Goal: Task Accomplishment & Management: Use online tool/utility

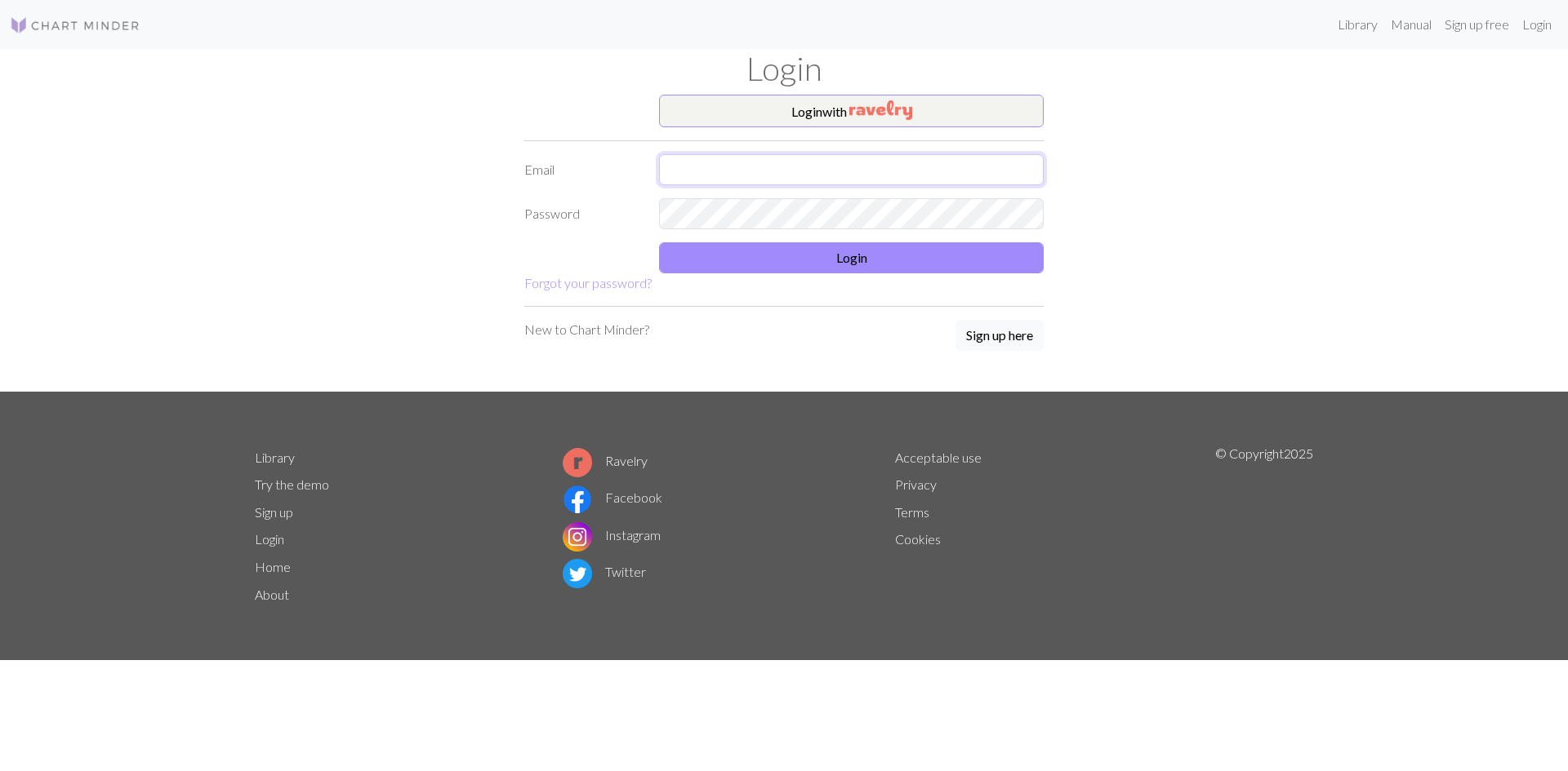
click at [695, 165] on input "text" at bounding box center [851, 170] width 384 height 31
type input "[PERSON_NAME][EMAIL_ADDRESS][PERSON_NAME][DOMAIN_NAME]"
click at [867, 257] on button "Login" at bounding box center [851, 258] width 384 height 31
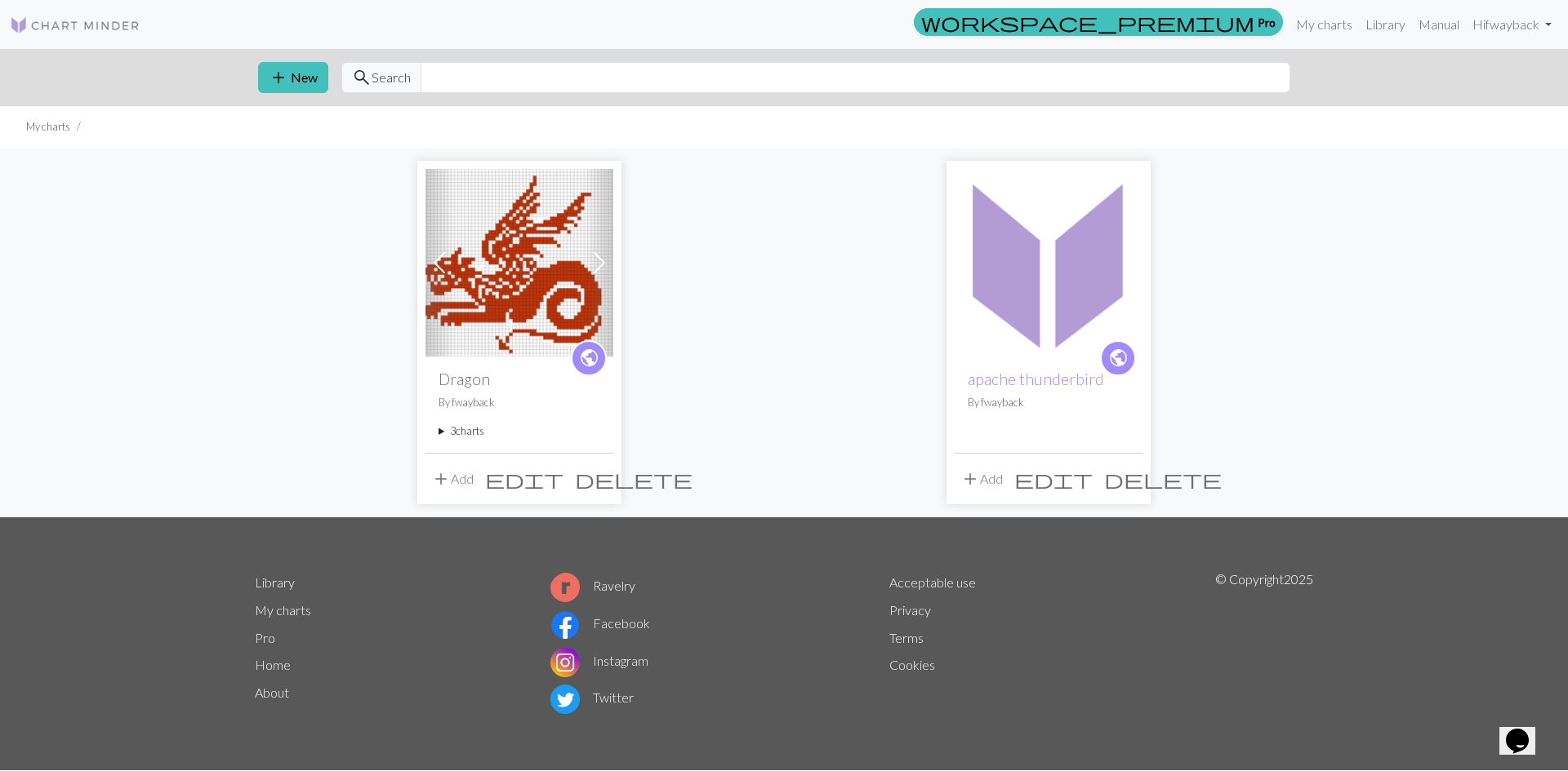
click at [572, 291] on img at bounding box center [520, 263] width 188 height 188
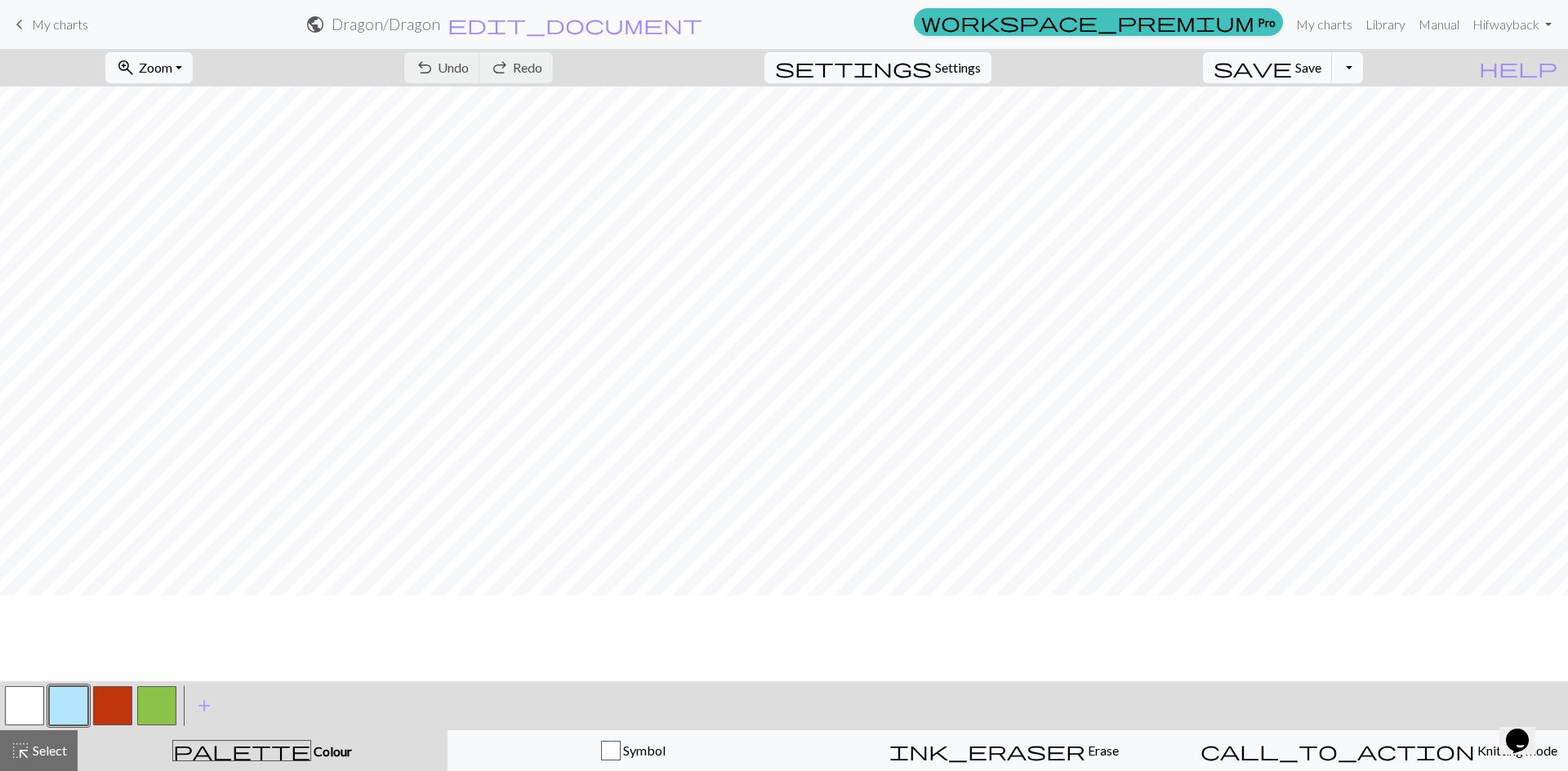
scroll to position [225, 0]
click at [979, 62] on span "Settings" at bounding box center [958, 68] width 46 height 20
select select "aran"
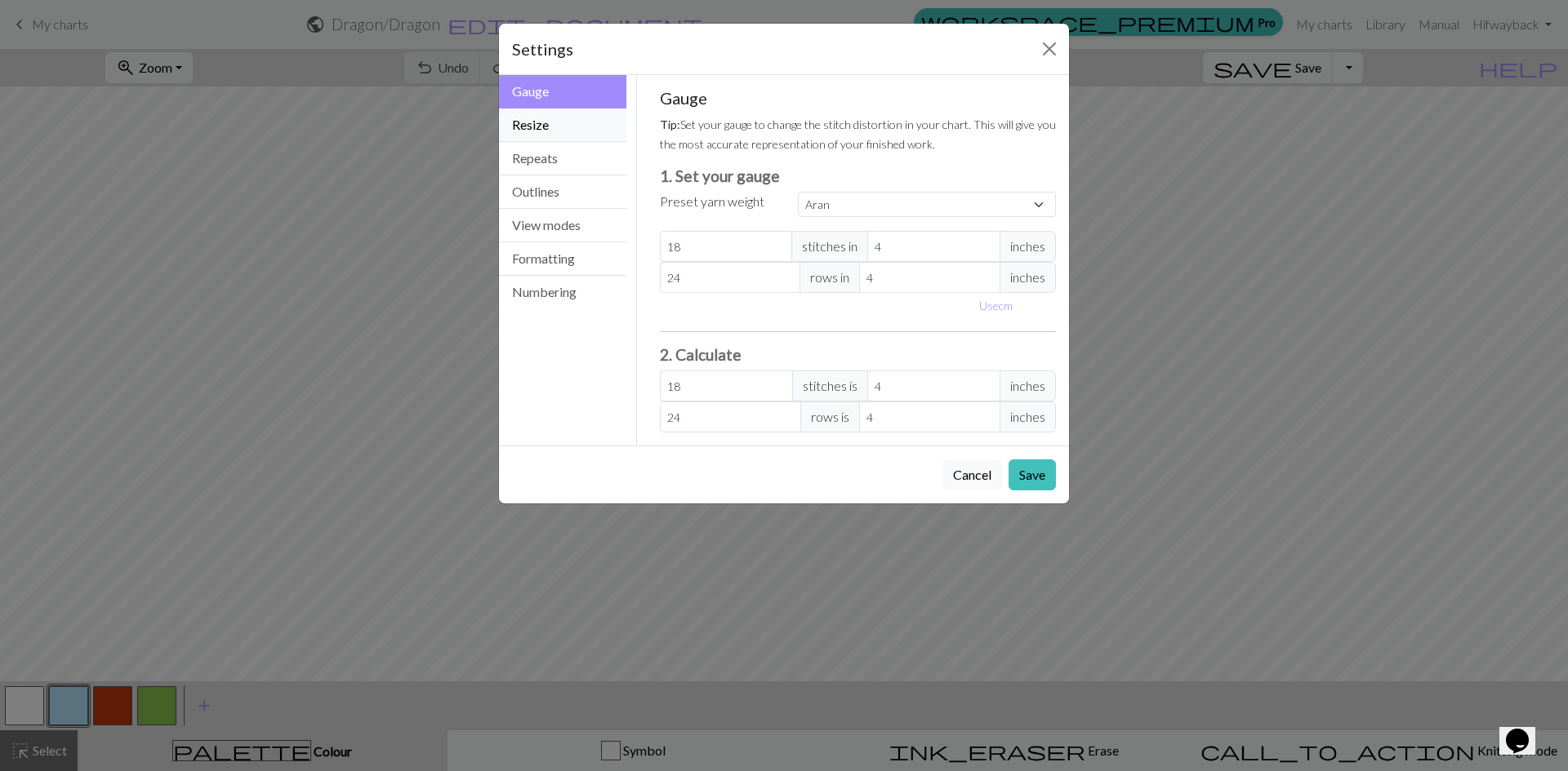
click at [543, 122] on button "Resize" at bounding box center [562, 125] width 128 height 33
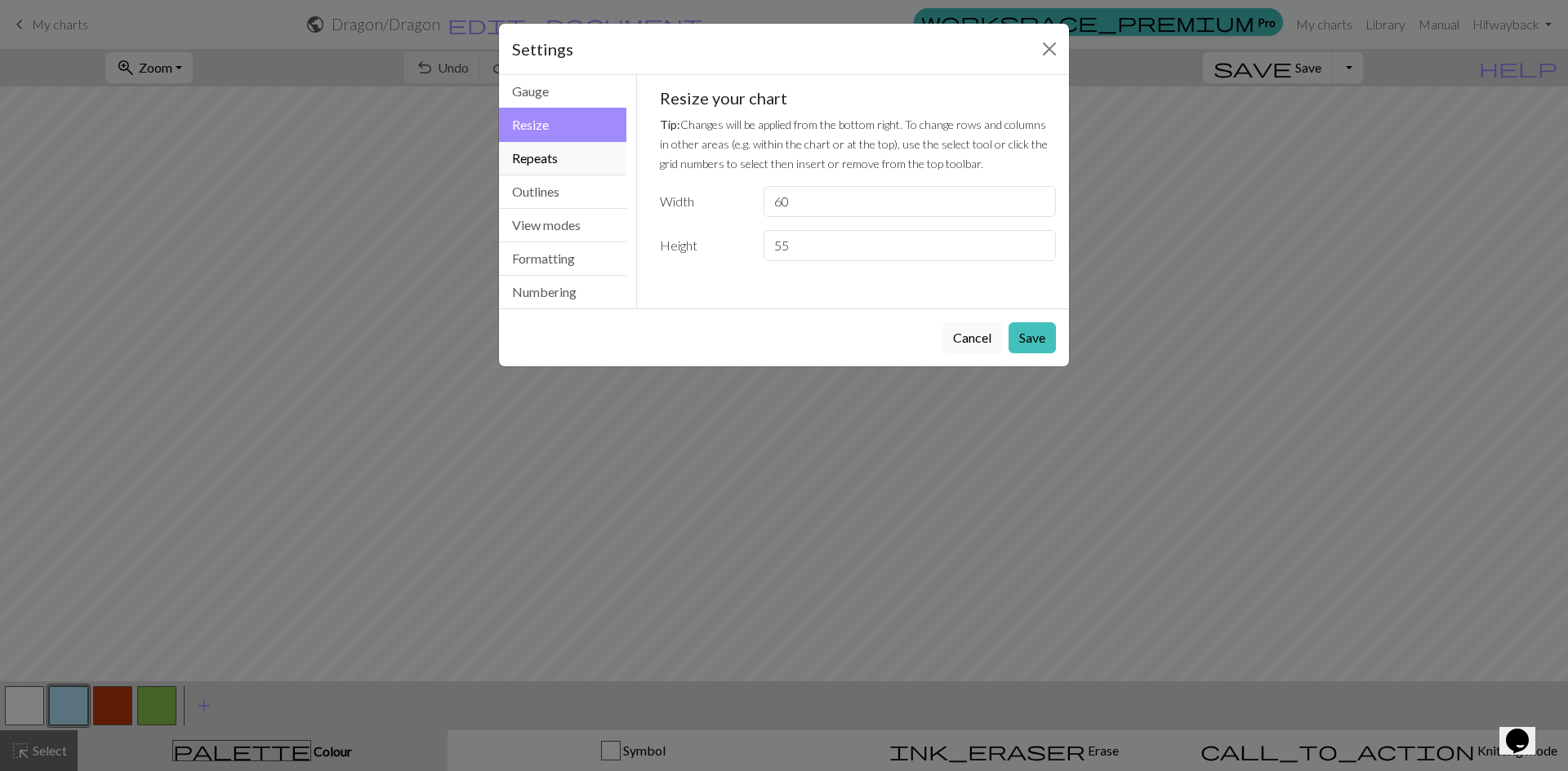
click at [546, 155] on button "Repeats" at bounding box center [562, 158] width 128 height 33
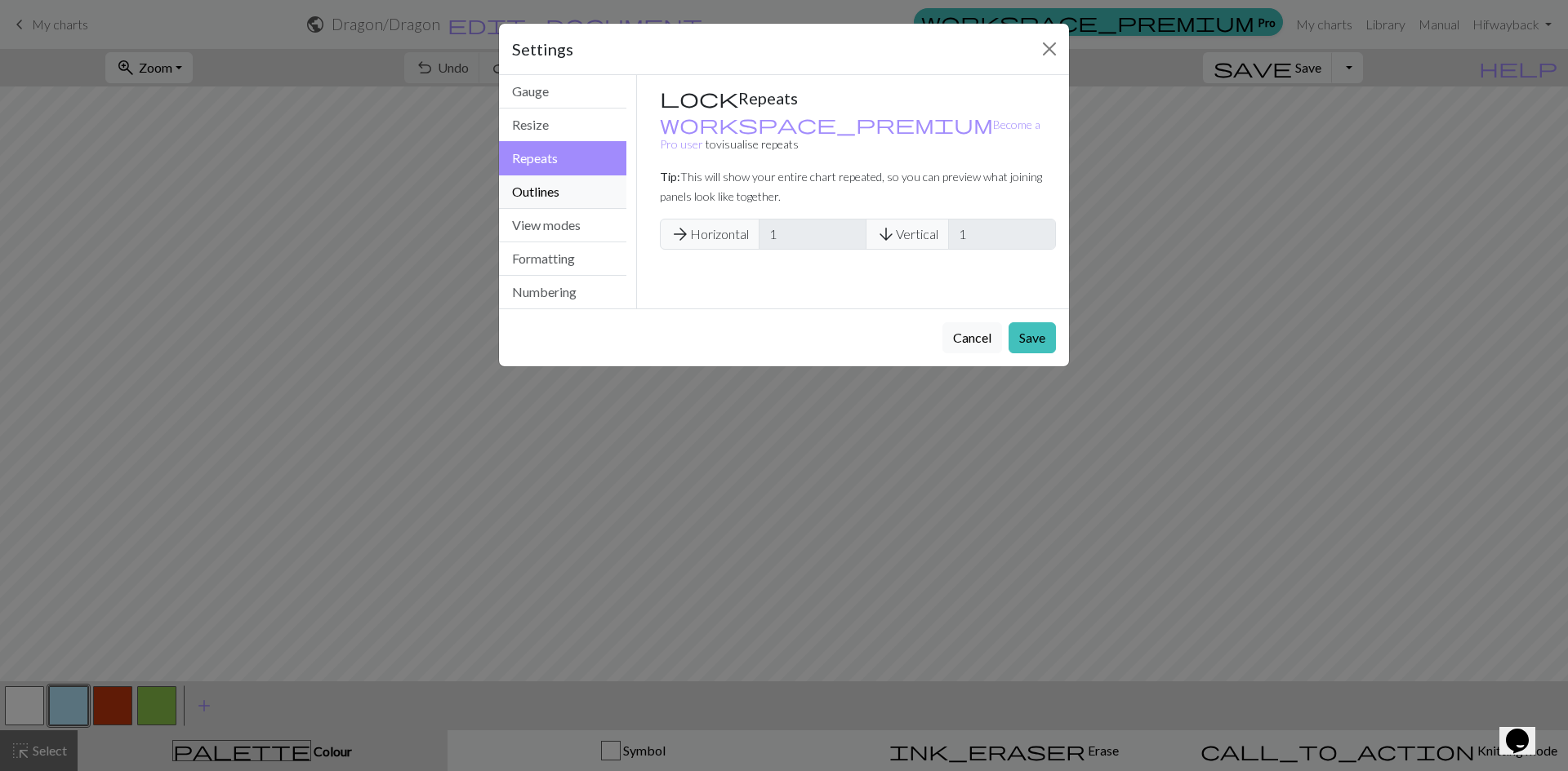
click at [551, 189] on button "Outlines" at bounding box center [562, 192] width 128 height 33
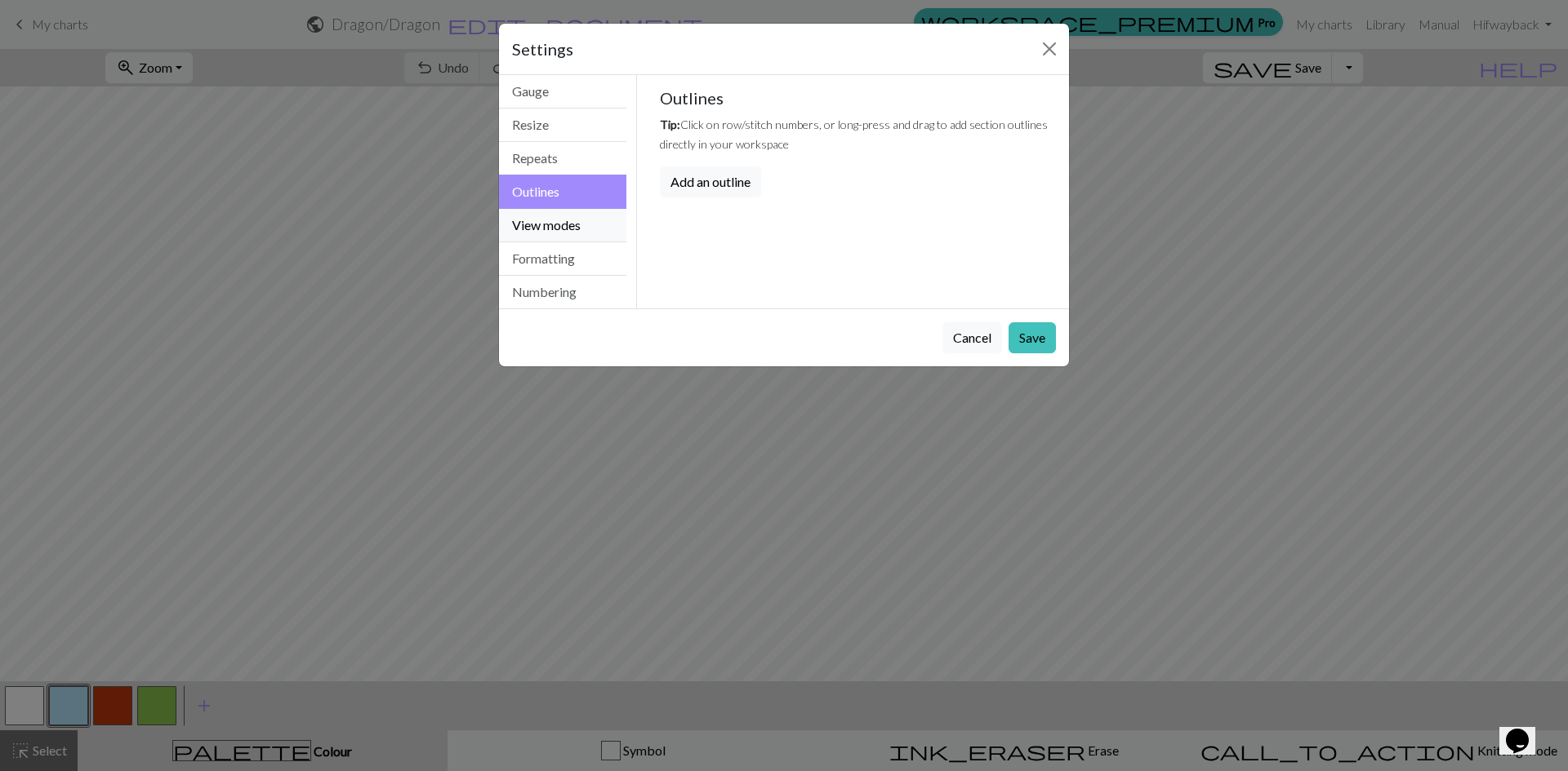
click at [562, 229] on button "View modes" at bounding box center [562, 225] width 128 height 33
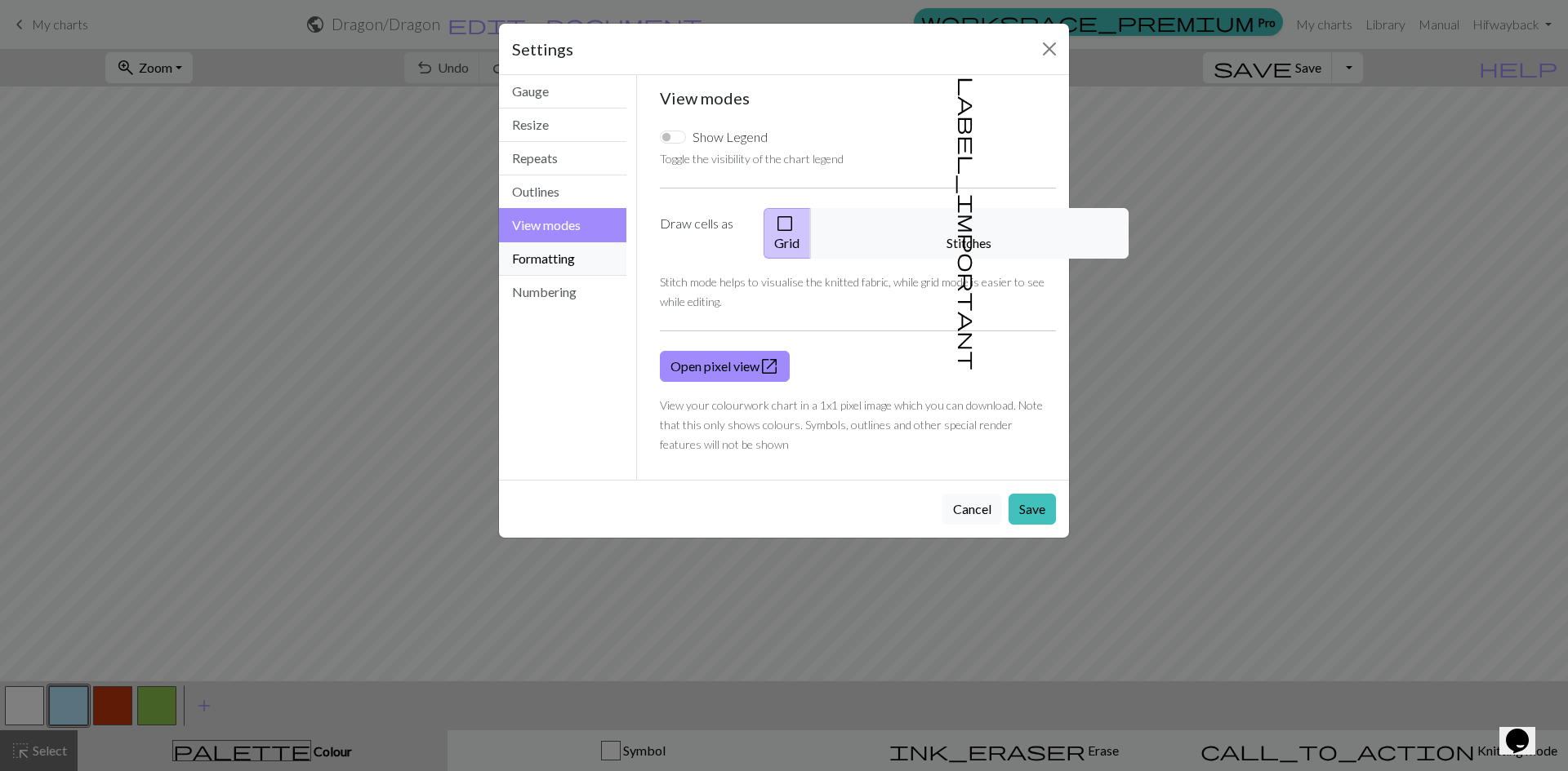
click at [553, 263] on button "Formatting" at bounding box center [562, 259] width 128 height 33
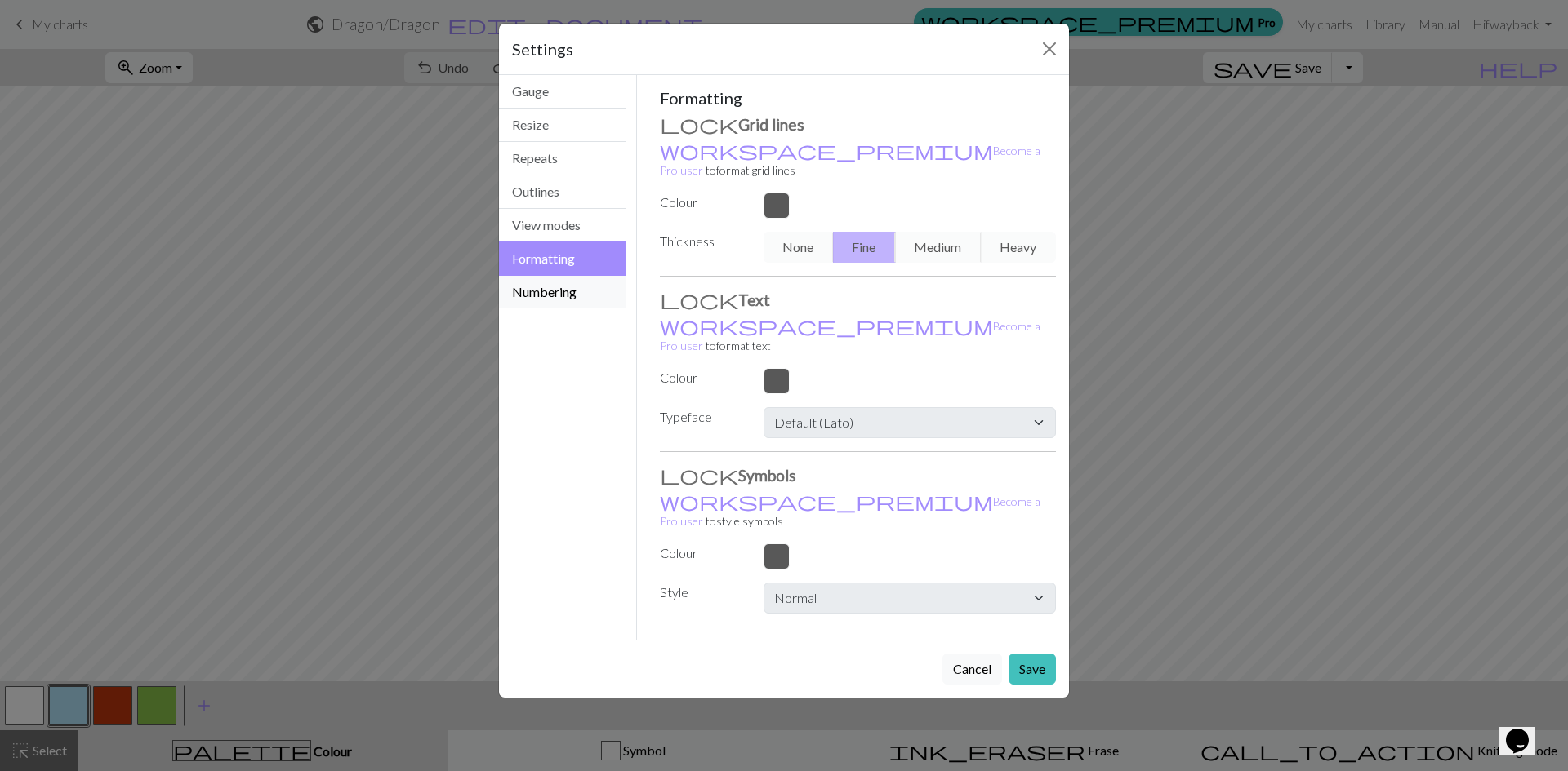
click at [575, 298] on button "Numbering" at bounding box center [562, 292] width 128 height 33
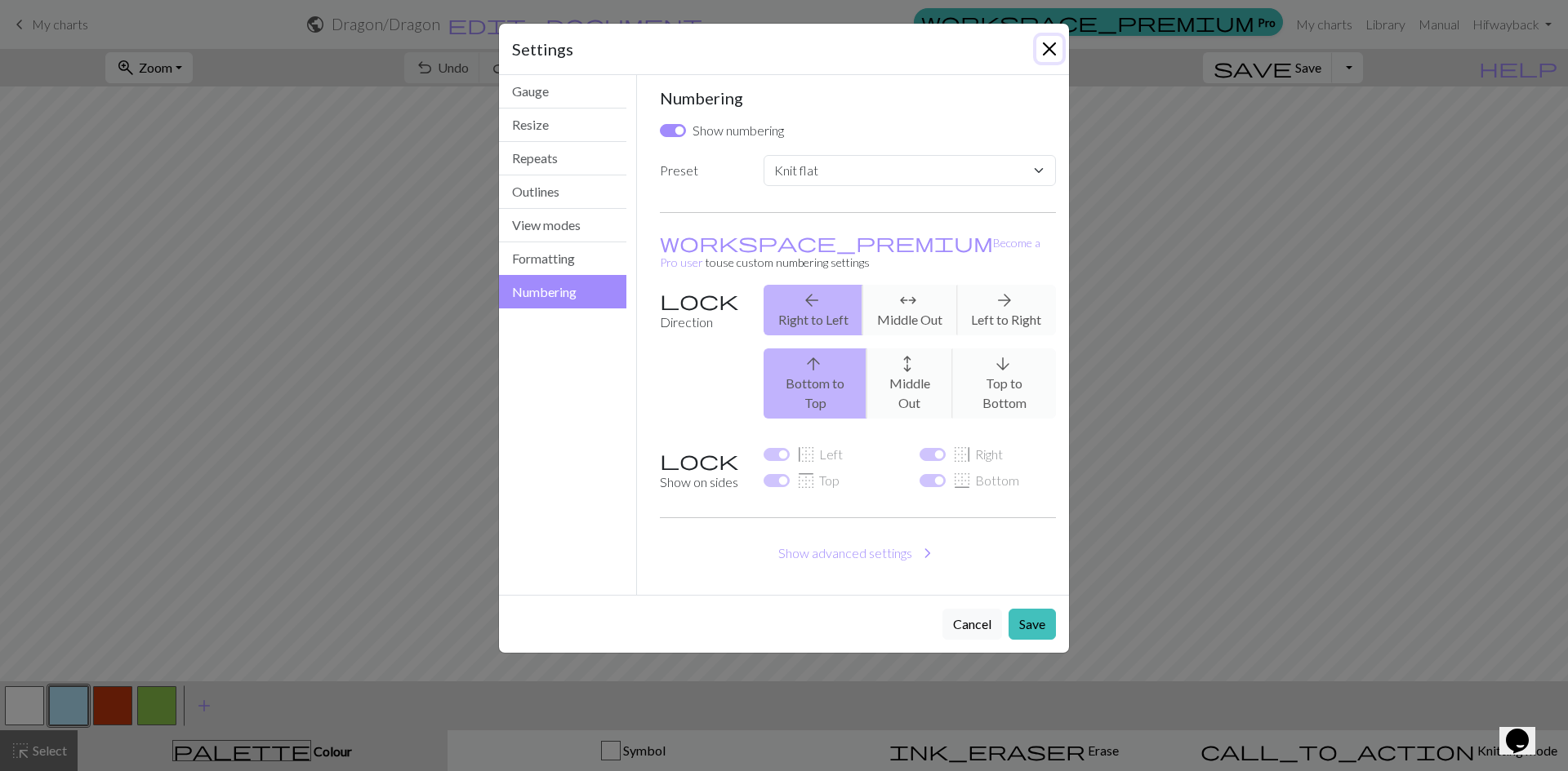
click at [1056, 55] on button "Close" at bounding box center [1049, 49] width 26 height 26
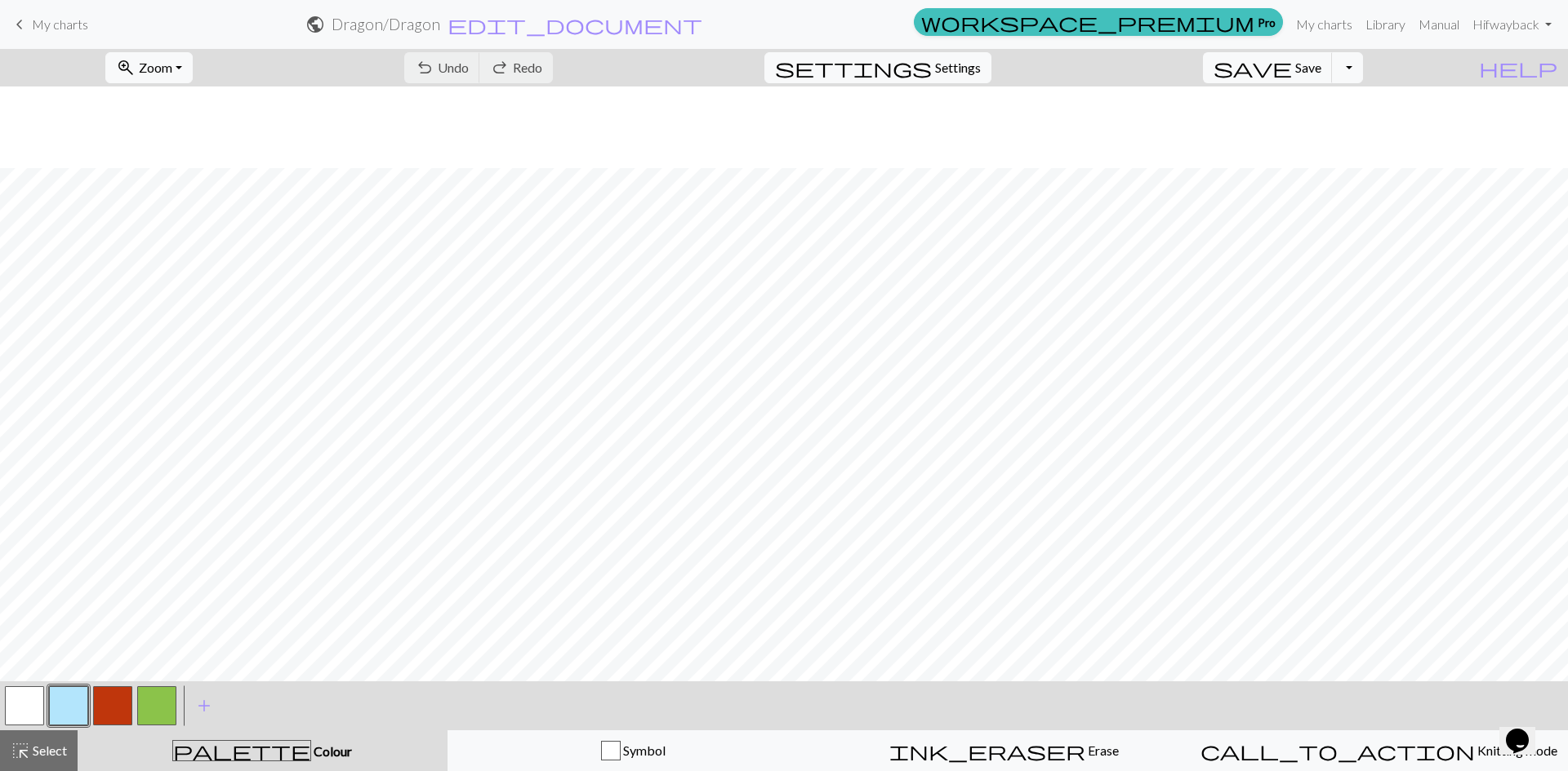
scroll to position [307, 0]
click at [263, 763] on button "palette Colour Colour" at bounding box center [262, 750] width 370 height 41
click at [311, 752] on span "Colour" at bounding box center [331, 751] width 41 height 15
click at [240, 747] on span "palette" at bounding box center [241, 750] width 137 height 23
click at [35, 756] on span "Select" at bounding box center [48, 750] width 37 height 15
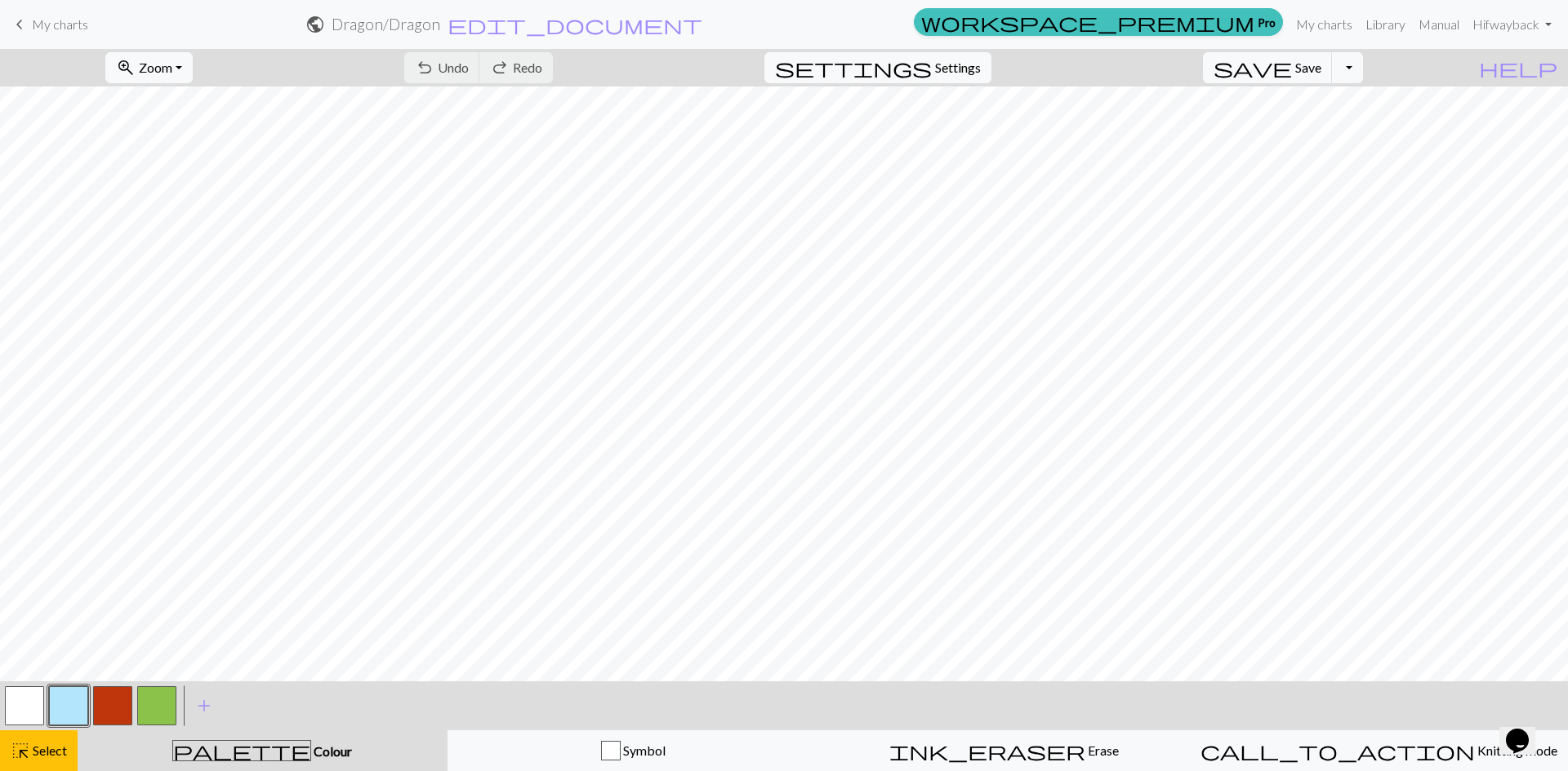
click at [311, 747] on span "Colour" at bounding box center [331, 751] width 41 height 15
click at [202, 706] on span "add" at bounding box center [204, 706] width 20 height 23
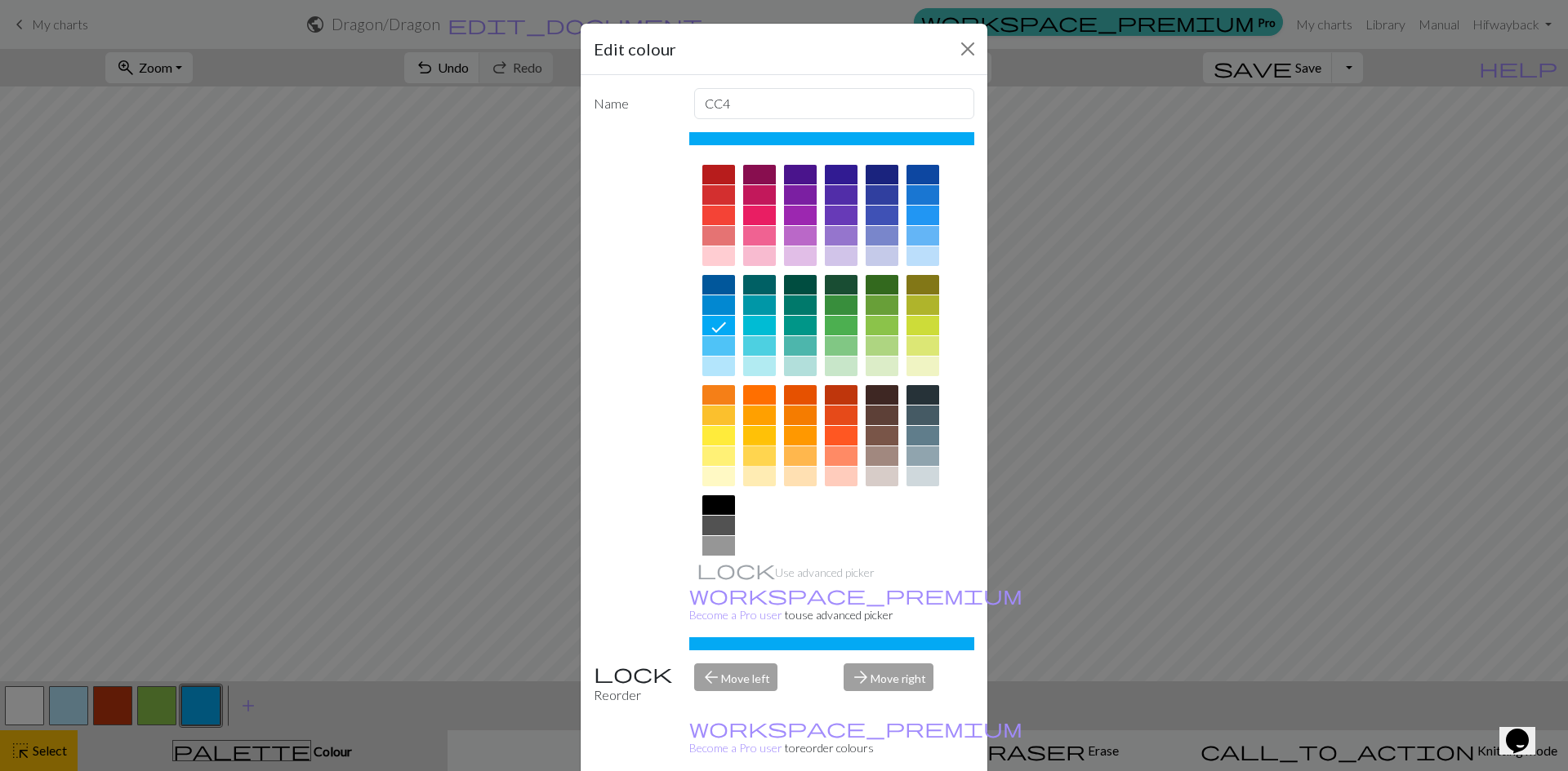
click at [755, 454] on div at bounding box center [760, 456] width 33 height 20
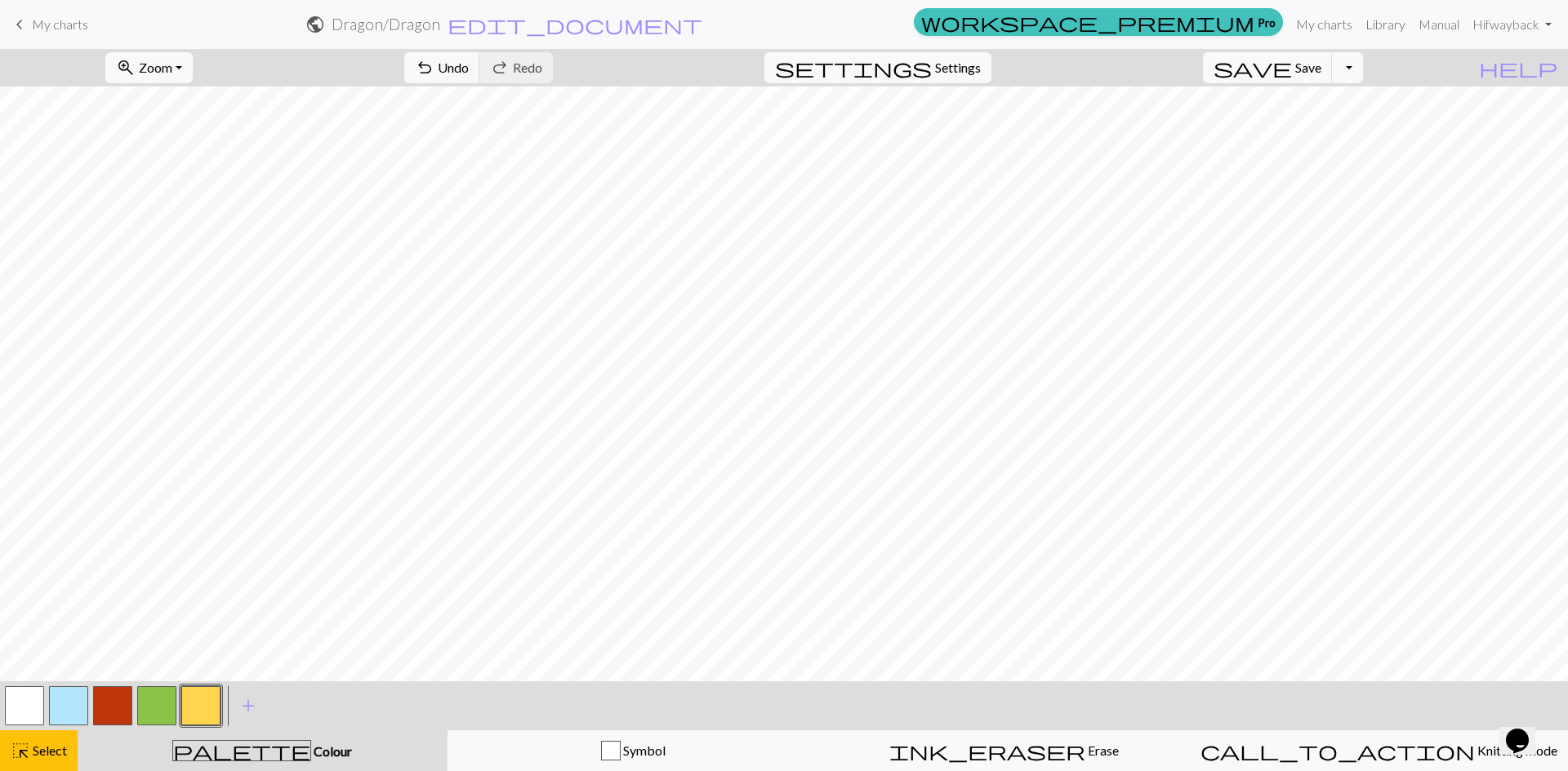
click at [207, 710] on button "button" at bounding box center [200, 706] width 39 height 39
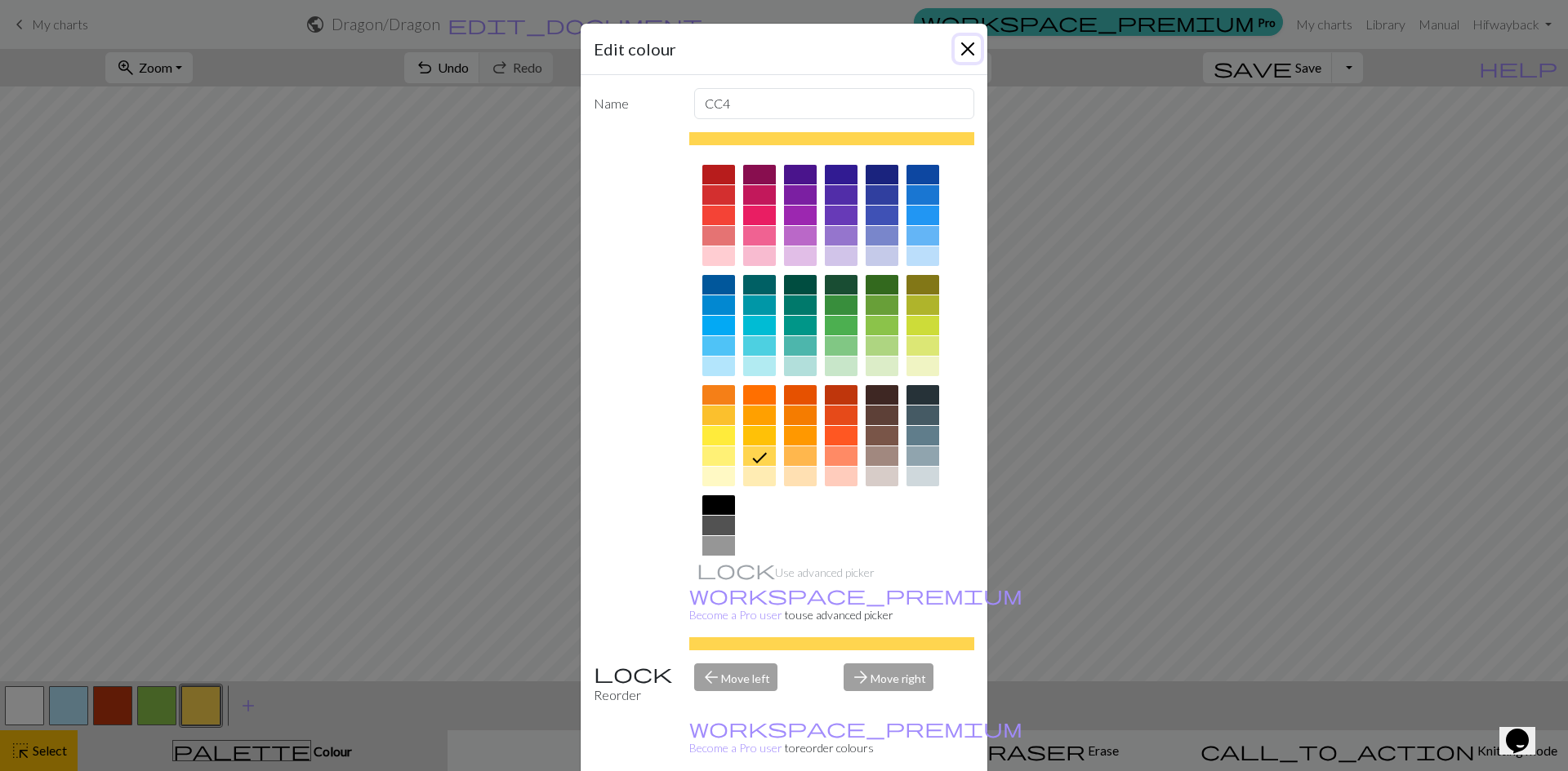
click at [965, 42] on button "Close" at bounding box center [968, 49] width 26 height 26
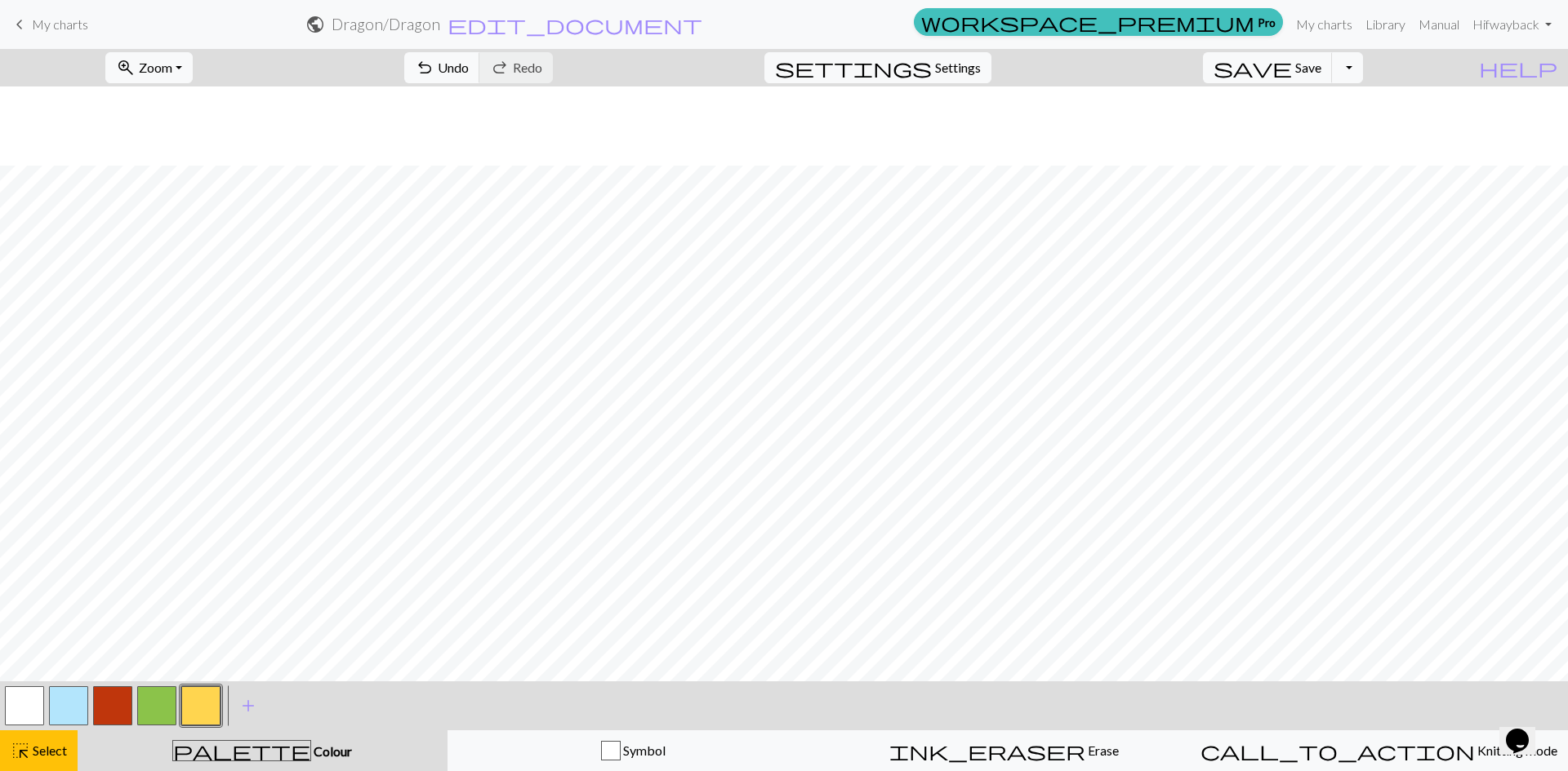
scroll to position [389, 0]
click at [213, 711] on button "button" at bounding box center [200, 706] width 39 height 39
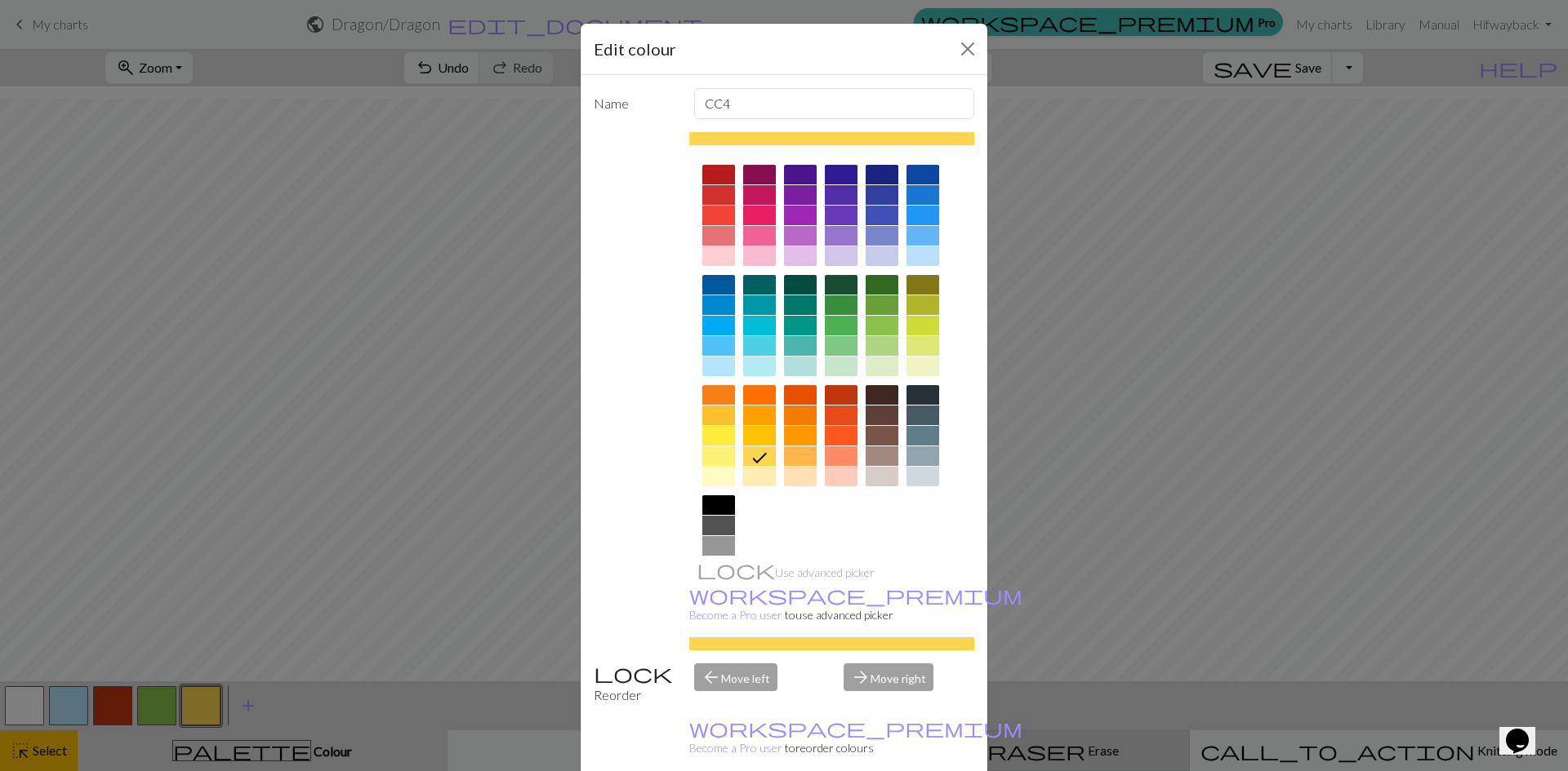
drag, startPoint x: 873, startPoint y: 756, endPoint x: 836, endPoint y: 753, distance: 37.1
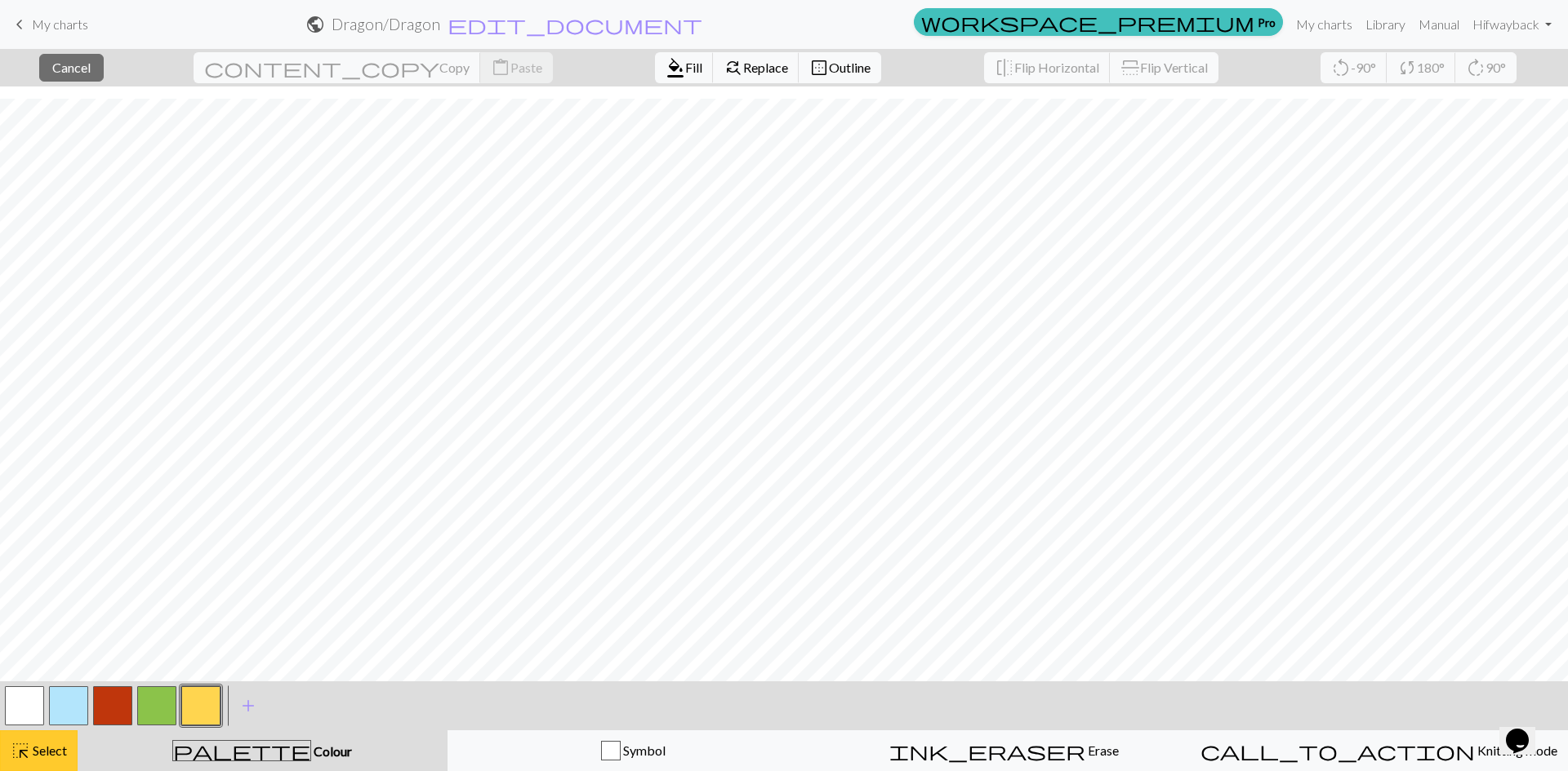
click at [37, 755] on span "Select" at bounding box center [48, 750] width 37 height 15
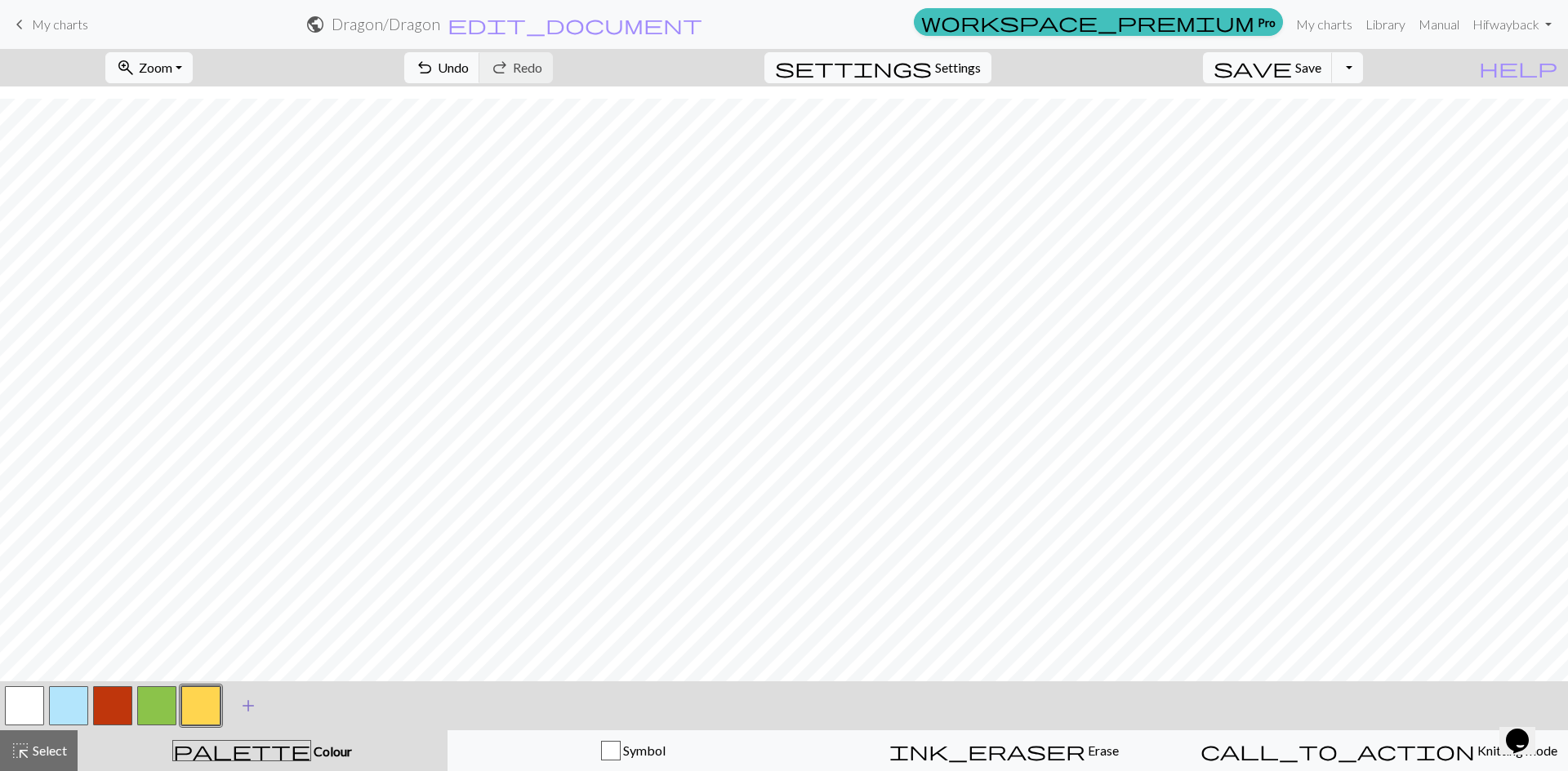
click at [250, 711] on span "add" at bounding box center [249, 706] width 20 height 23
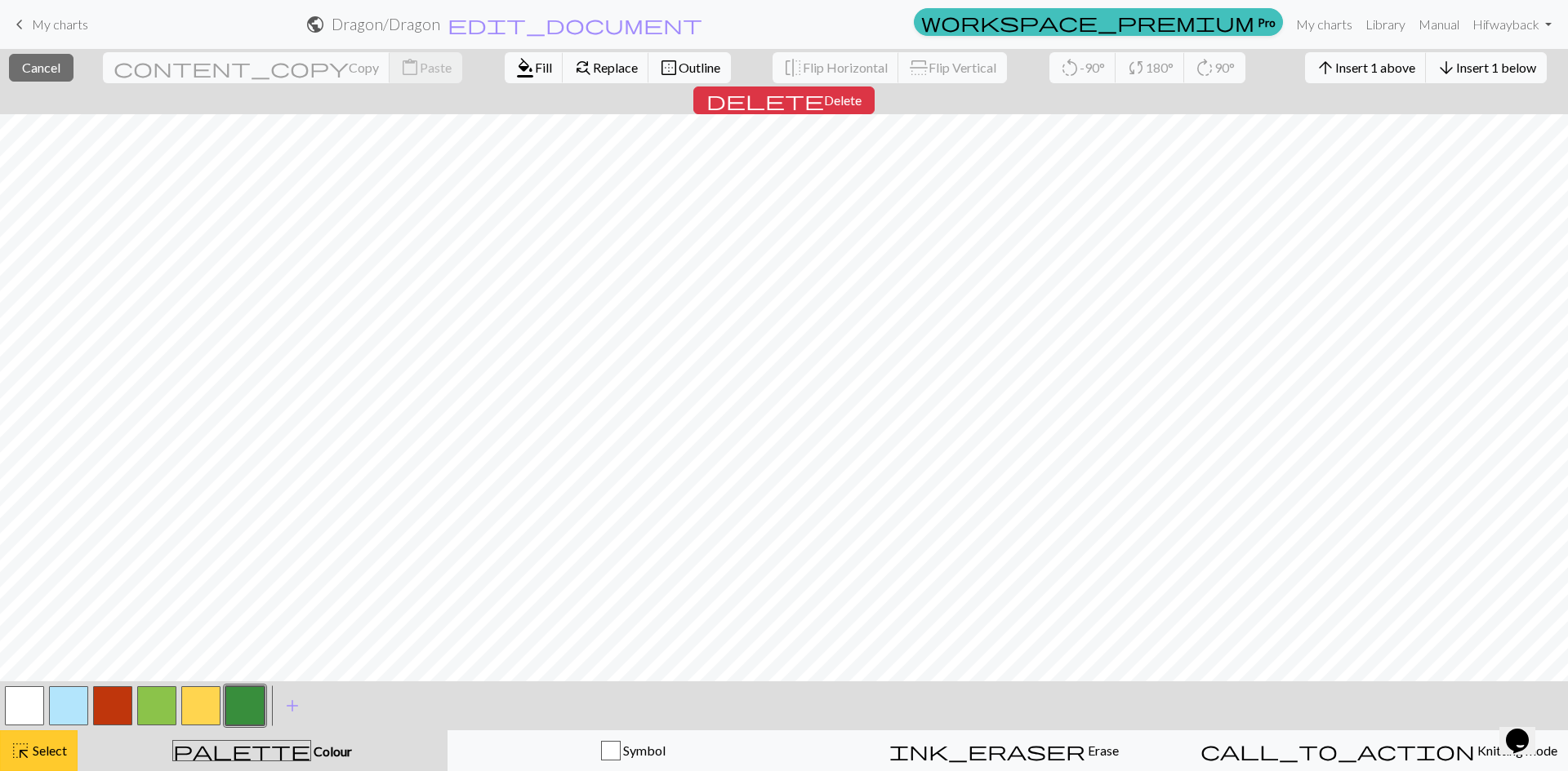
click at [59, 742] on div "highlight_alt Select Select" at bounding box center [39, 751] width 56 height 20
click at [48, 744] on span "Select" at bounding box center [48, 750] width 37 height 15
